Goal: Task Accomplishment & Management: Manage account settings

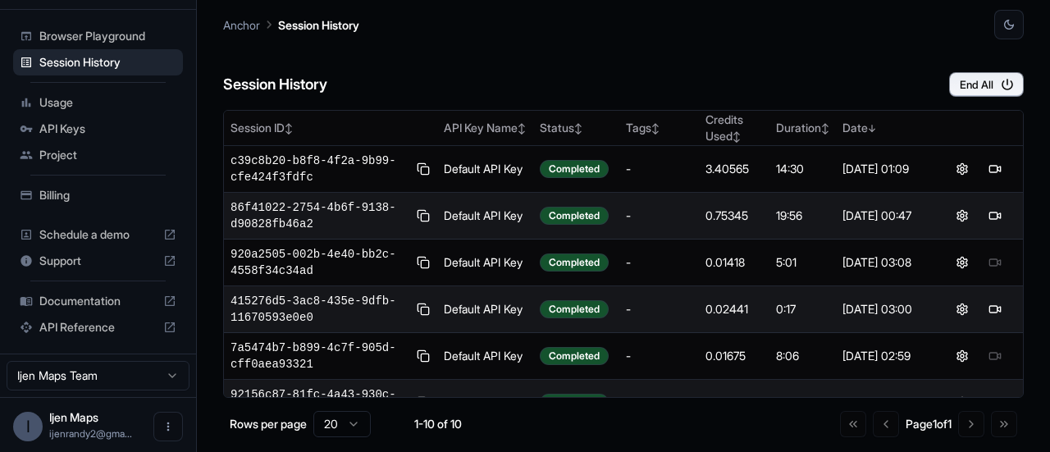
scroll to position [33, 0]
click at [49, 106] on span "Usage" at bounding box center [107, 102] width 137 height 16
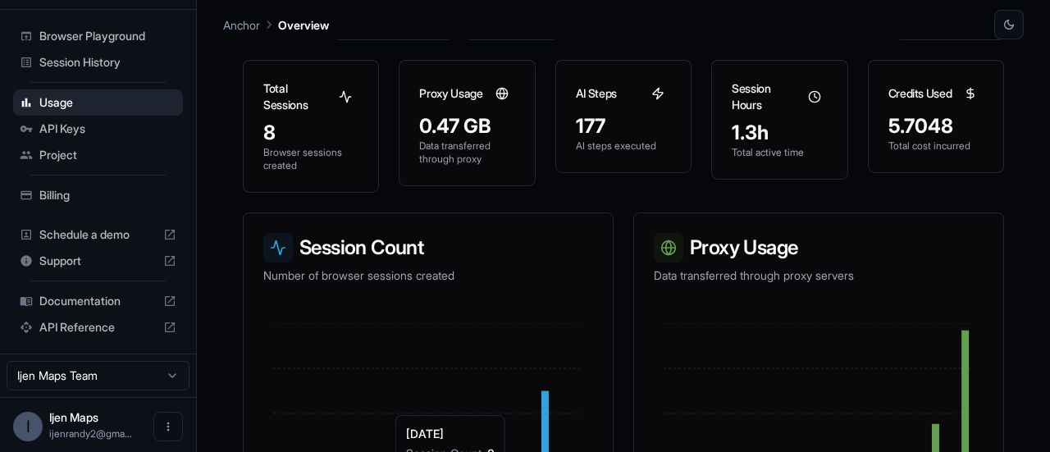
scroll to position [41, 0]
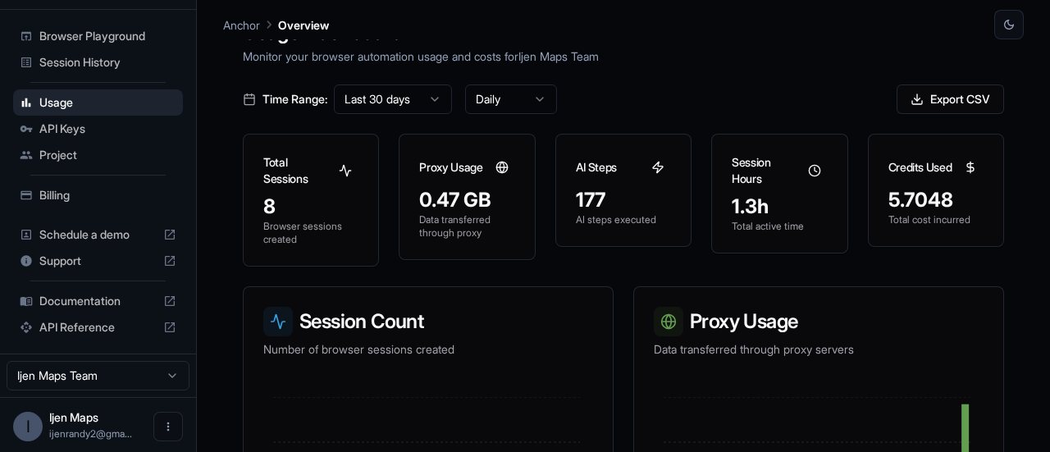
click at [102, 127] on span "API Keys" at bounding box center [107, 129] width 137 height 16
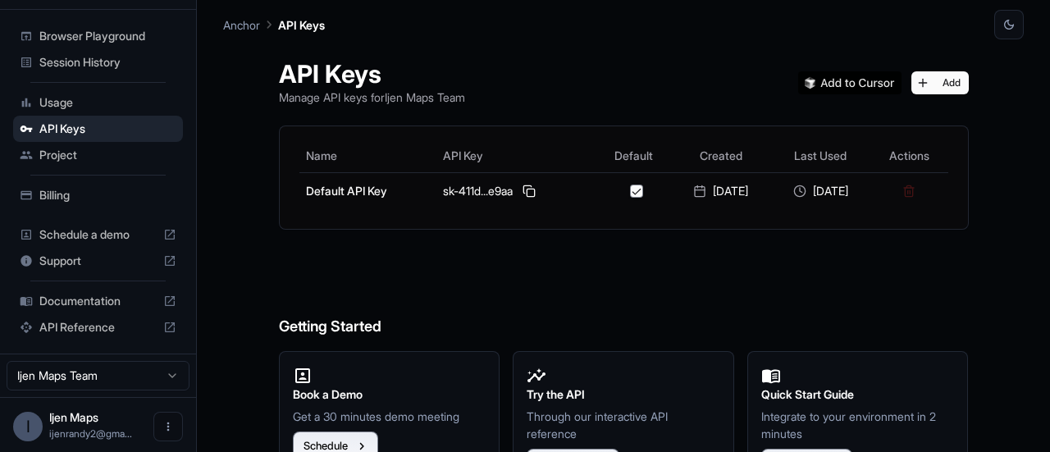
click at [527, 295] on h6 "Getting Started" at bounding box center [624, 293] width 690 height 89
click at [85, 323] on span "API Reference" at bounding box center [97, 327] width 117 height 16
click at [939, 78] on button "Add" at bounding box center [940, 82] width 57 height 23
